Goal: Browse casually: Explore the website without a specific task or goal

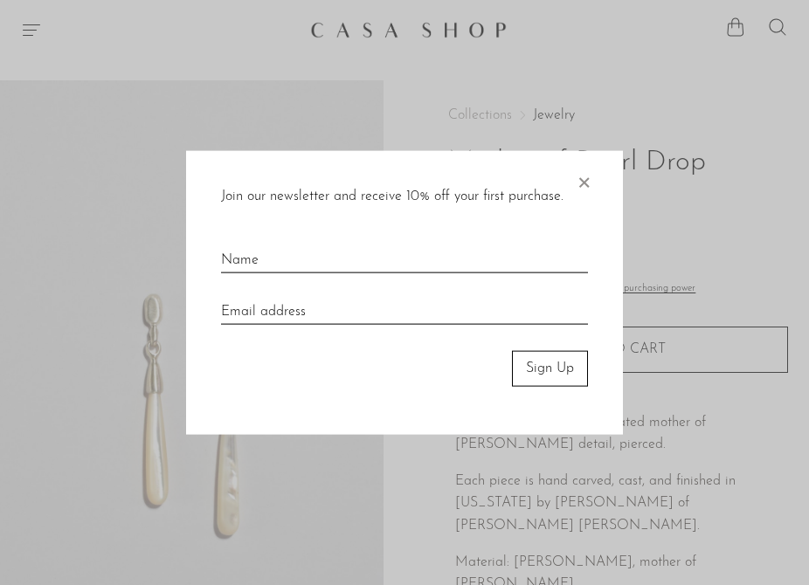
click at [582, 178] on span "×" at bounding box center [583, 179] width 17 height 56
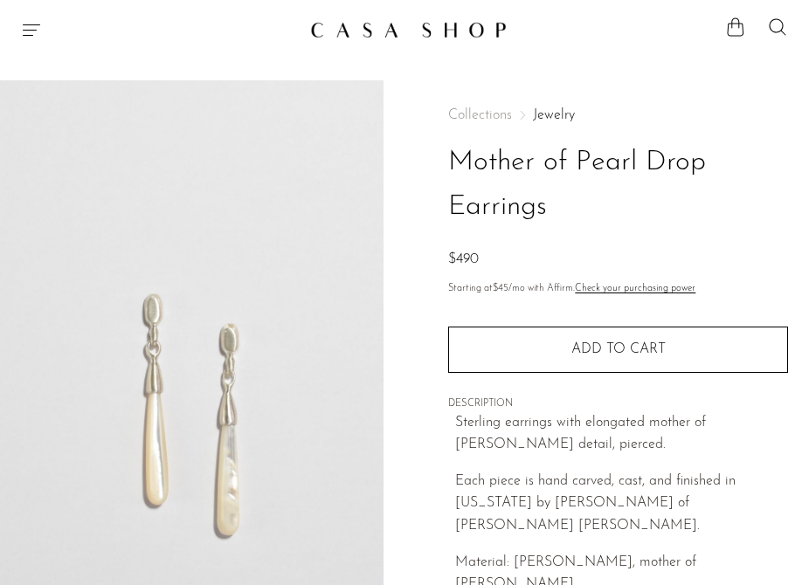
click at [469, 36] on img at bounding box center [408, 29] width 197 height 17
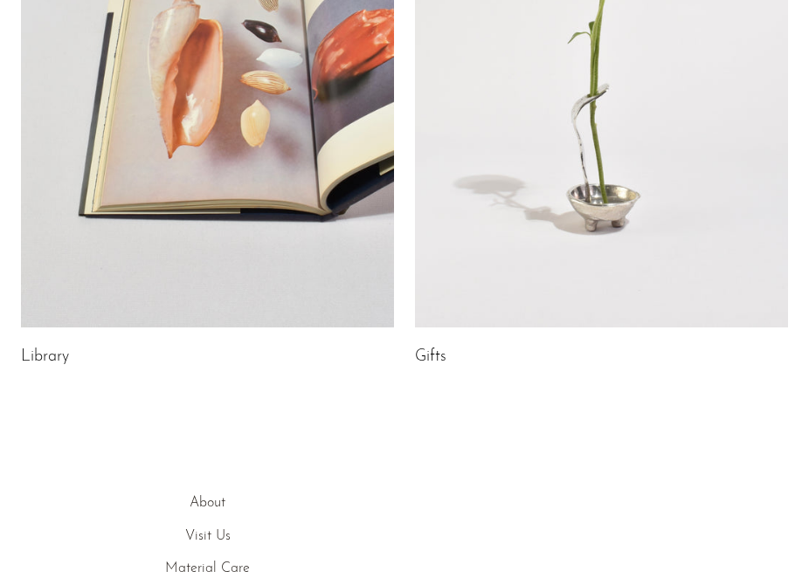
scroll to position [953, 0]
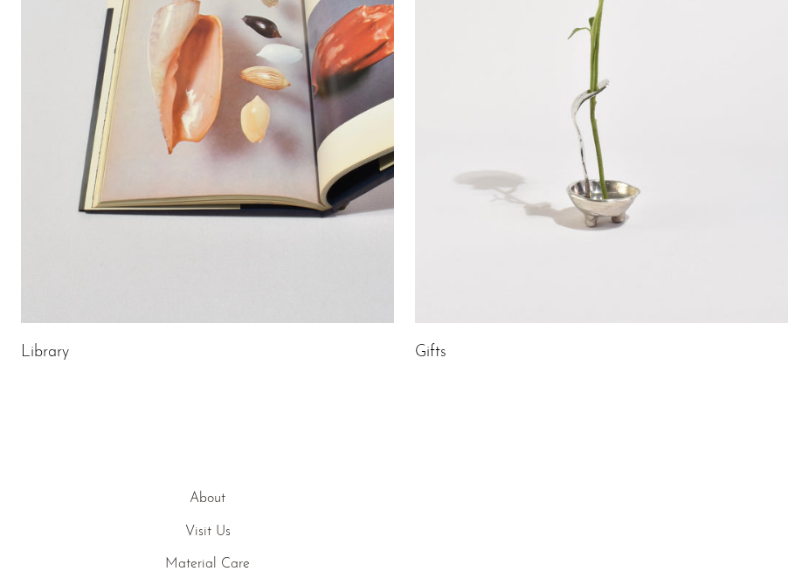
click at [619, 94] on link at bounding box center [601, 63] width 373 height 523
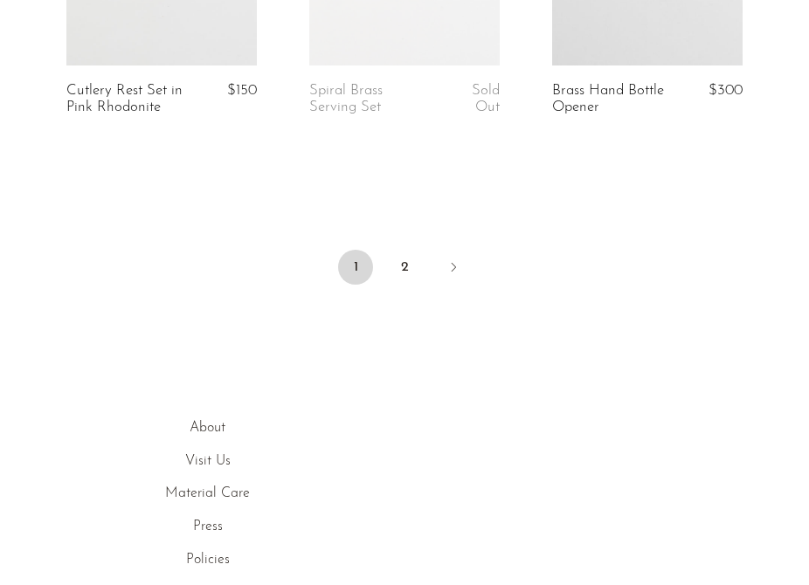
scroll to position [4314, 0]
click at [447, 272] on icon "Next" at bounding box center [454, 267] width 14 height 14
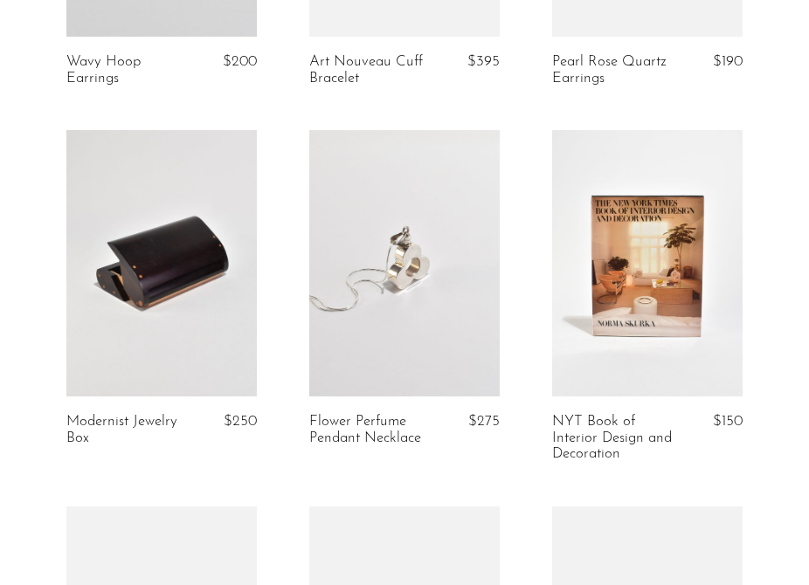
scroll to position [2620, 0]
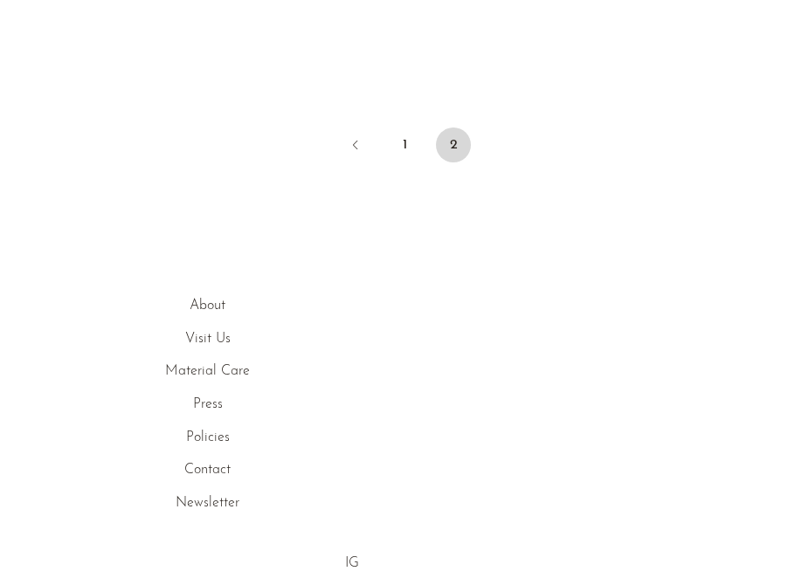
scroll to position [3756, 0]
